Goal: Information Seeking & Learning: Check status

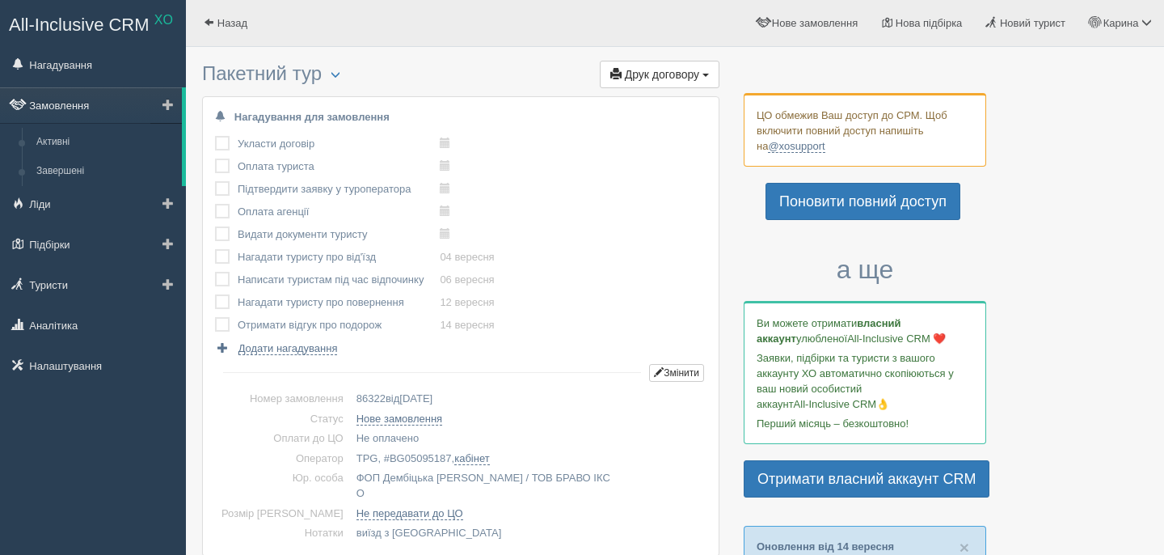
click at [105, 111] on link "Замовлення" at bounding box center [91, 105] width 182 height 36
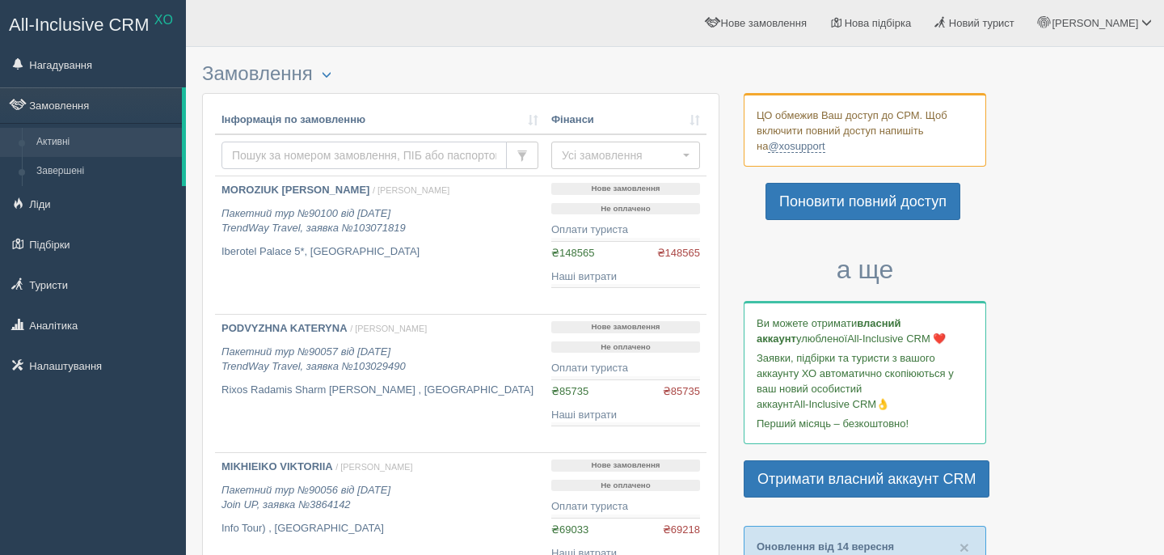
click at [361, 160] on input "text" at bounding box center [363, 154] width 285 height 27
type input "SWISSOTEL"
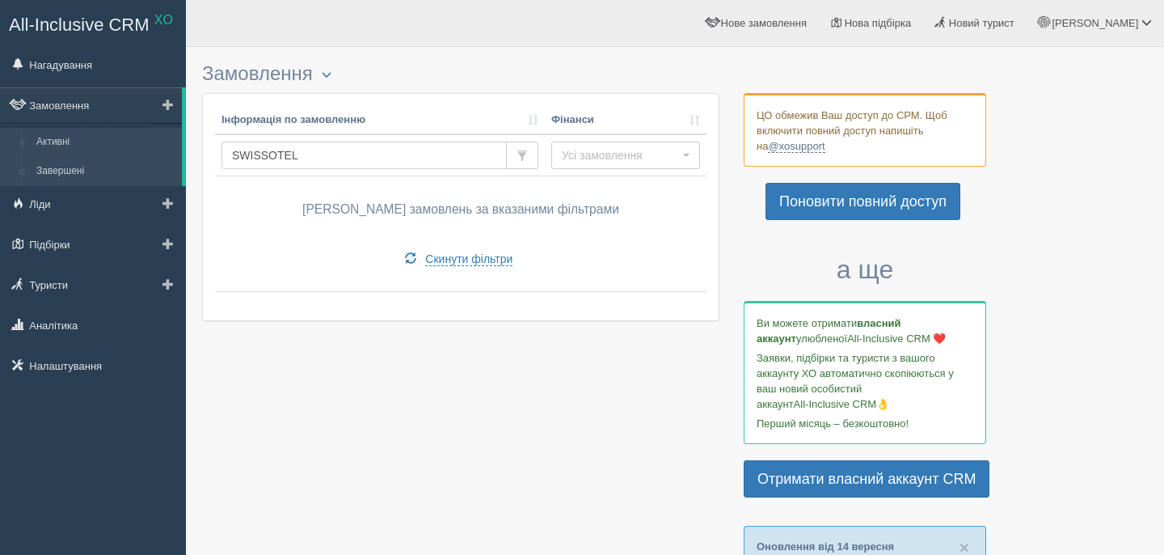
drag, startPoint x: 314, startPoint y: 156, endPoint x: 158, endPoint y: 162, distance: 156.1
click at [328, 159] on input "text" at bounding box center [363, 154] width 285 height 27
